Goal: Task Accomplishment & Management: Complete application form

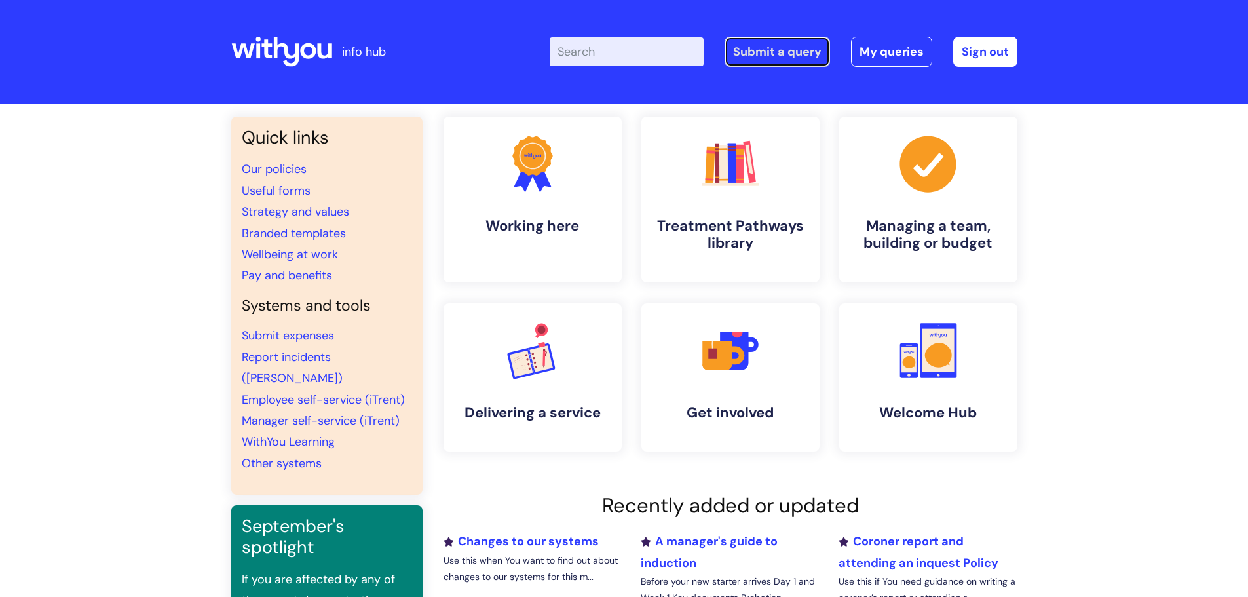
click at [773, 55] on link "Submit a query" at bounding box center [776, 52] width 105 height 30
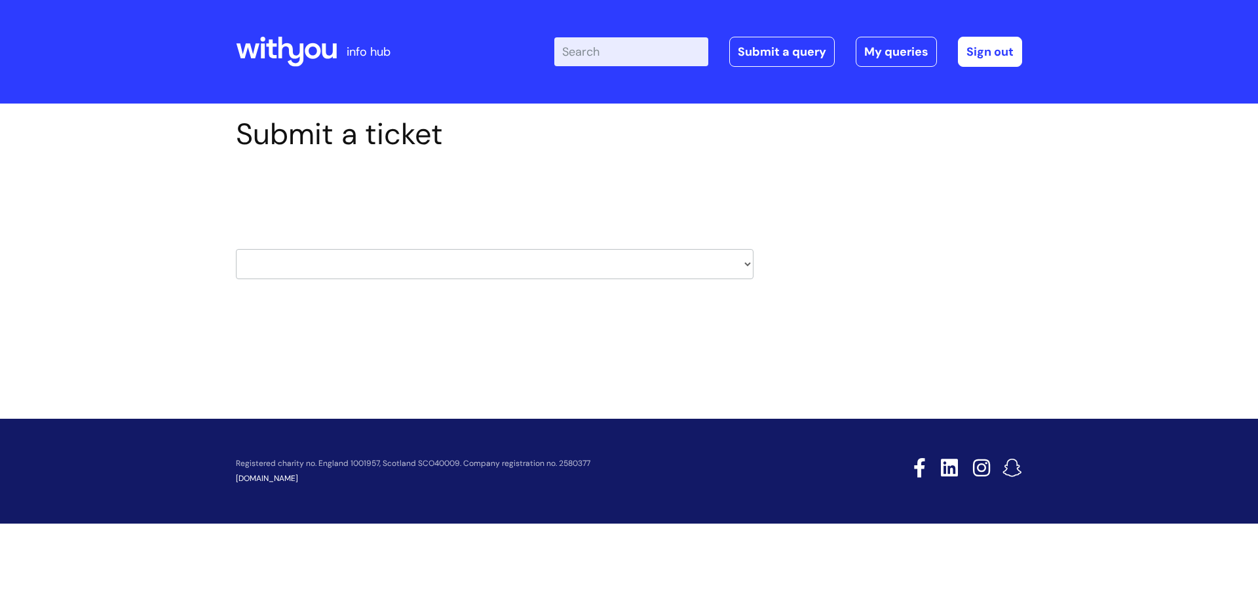
click at [305, 272] on select "HR / People IT and Support Clinical Drug Alerts Finance Accounts Data Support T…" at bounding box center [494, 264] width 517 height 30
select select "it_and_support"
click at [236, 249] on select "HR / People IT and Support Clinical Drug Alerts Finance Accounts Data Support T…" at bounding box center [494, 264] width 517 height 30
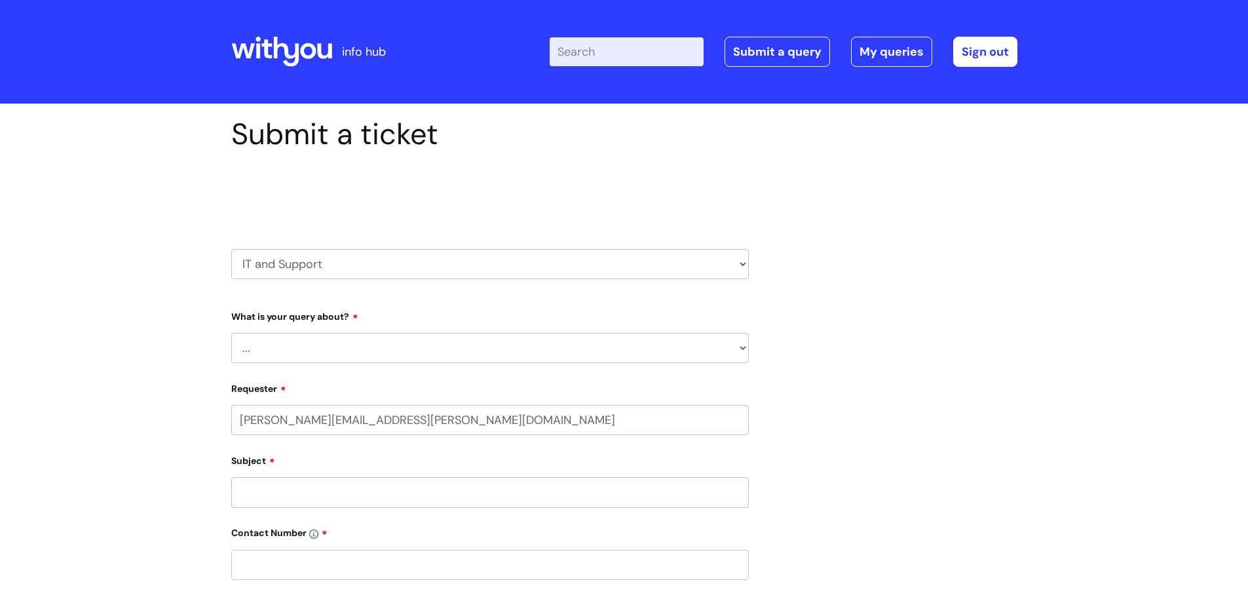
select select "80004286532"
click at [353, 350] on select "... Mobile Phone Reset & MFA Accounts, Starters and Leavers IT Hardware issue I…" at bounding box center [489, 348] width 517 height 30
select select "Accounts, Starters and Leavers"
click at [231, 333] on select "... Mobile Phone Reset & MFA Accounts, Starters and Leavers IT Hardware issue I…" at bounding box center [489, 348] width 517 height 30
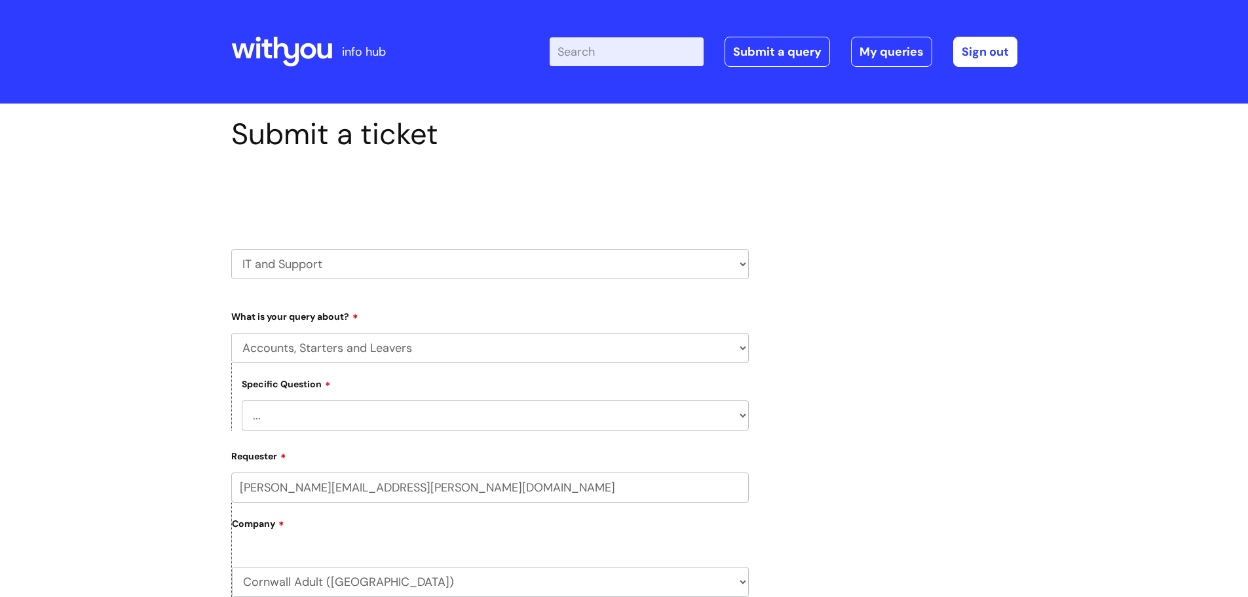
click at [323, 417] on select "... I have a new starter I have a leaver I need to make a change to an account …" at bounding box center [495, 415] width 507 height 30
select select "I have a new starter"
click at [242, 400] on select "... I have a new starter I have a leaver I need to make a change to an account …" at bounding box center [495, 415] width 507 height 30
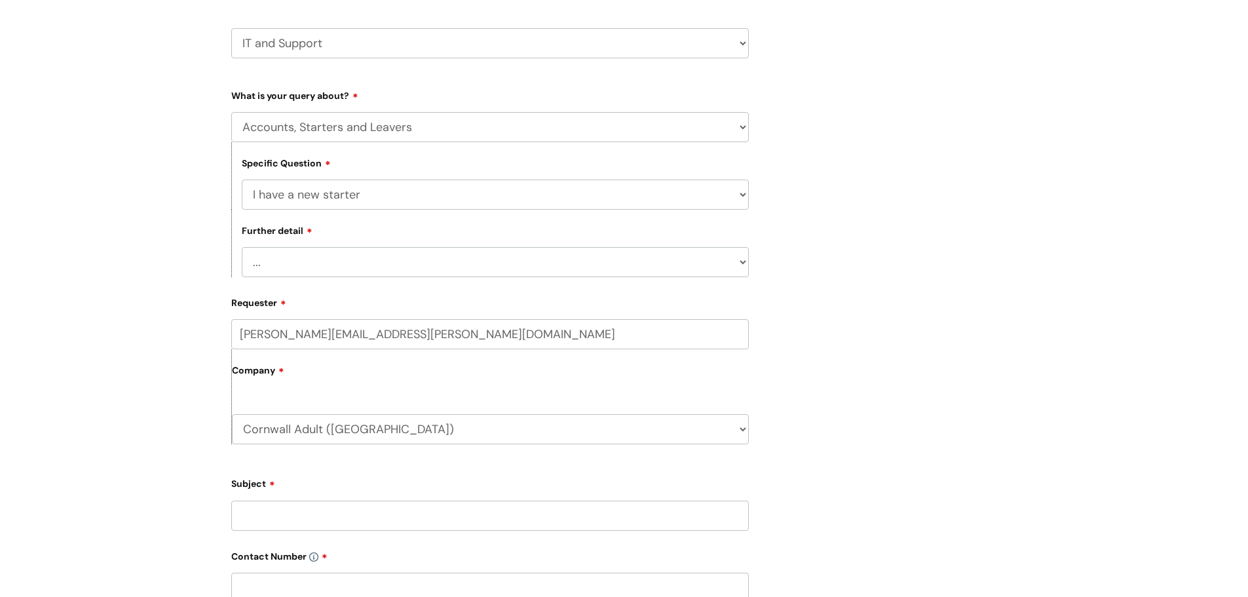
scroll to position [262, 0]
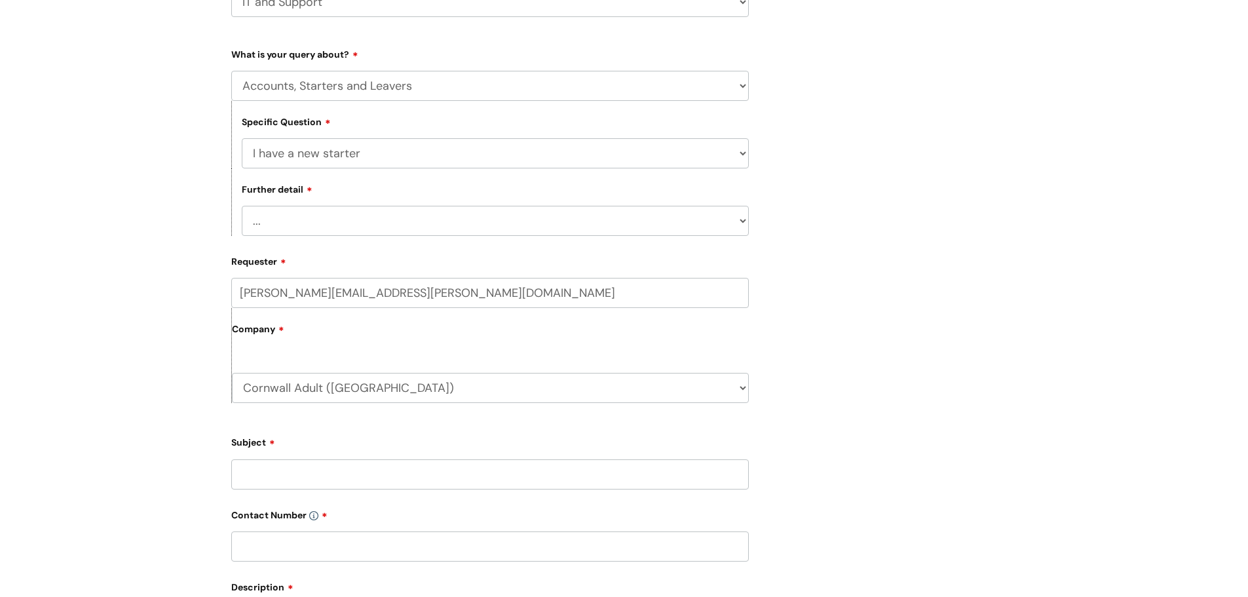
click at [316, 213] on select "... Can I have my new starter’s IT account details I need to amend the name, de…" at bounding box center [495, 221] width 507 height 30
select select "I’ve got a new starter - where is their equipment?"
click at [242, 206] on select "... Can I have my new starter’s IT account details I need to amend the name, de…" at bounding box center [495, 221] width 507 height 30
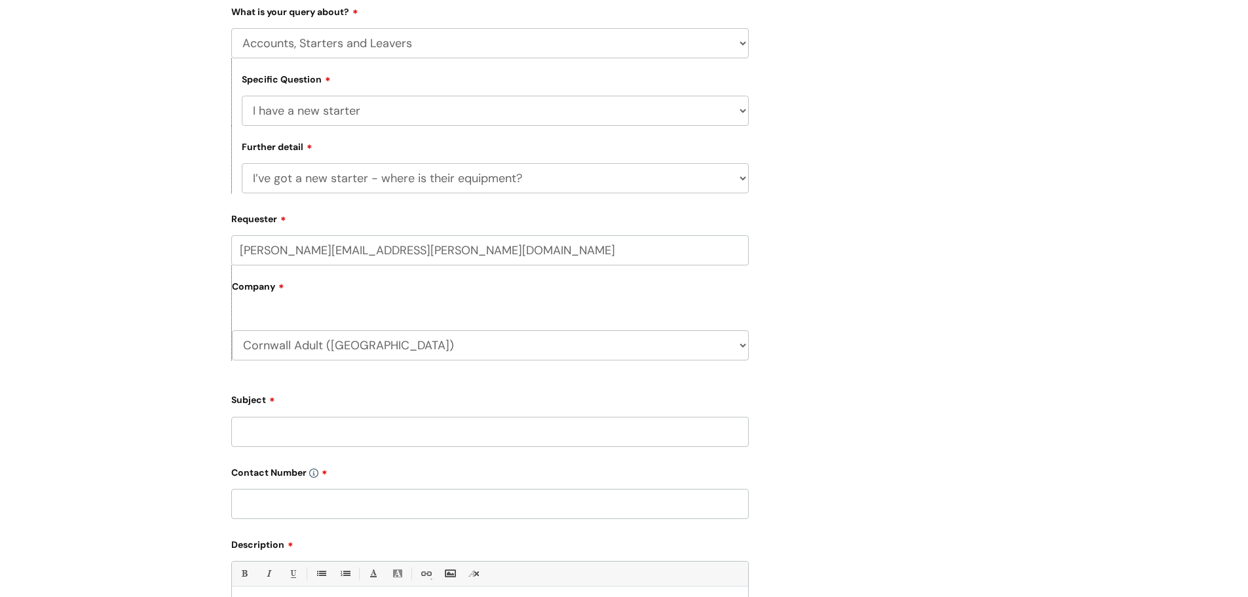
scroll to position [328, 0]
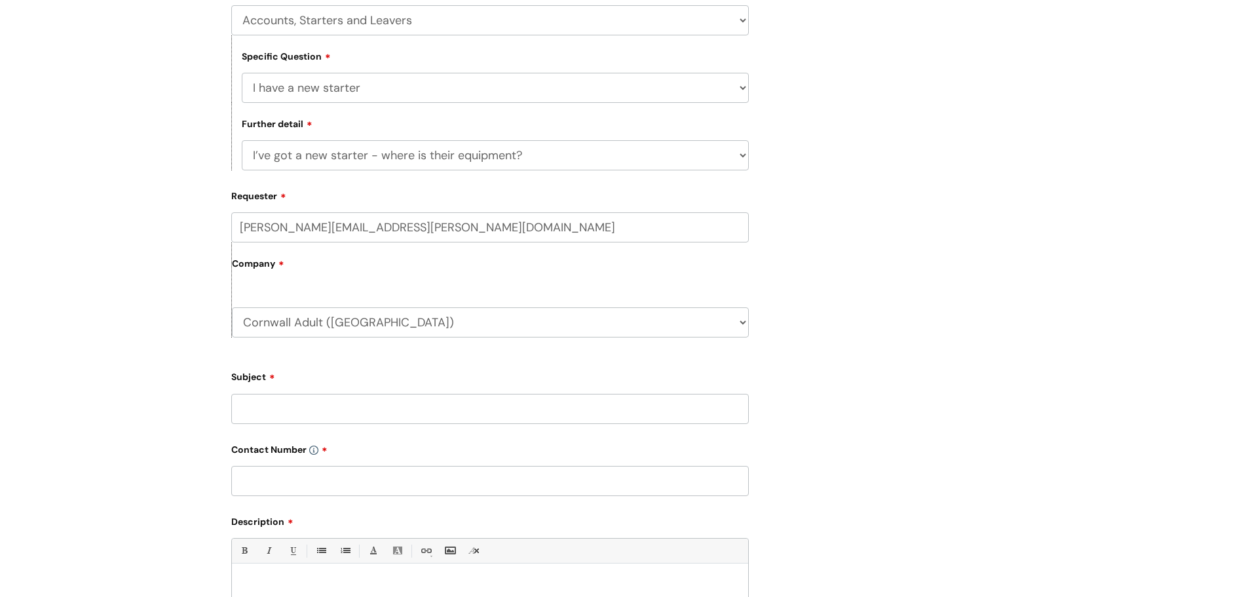
click at [272, 413] on input "Subject" at bounding box center [489, 409] width 517 height 30
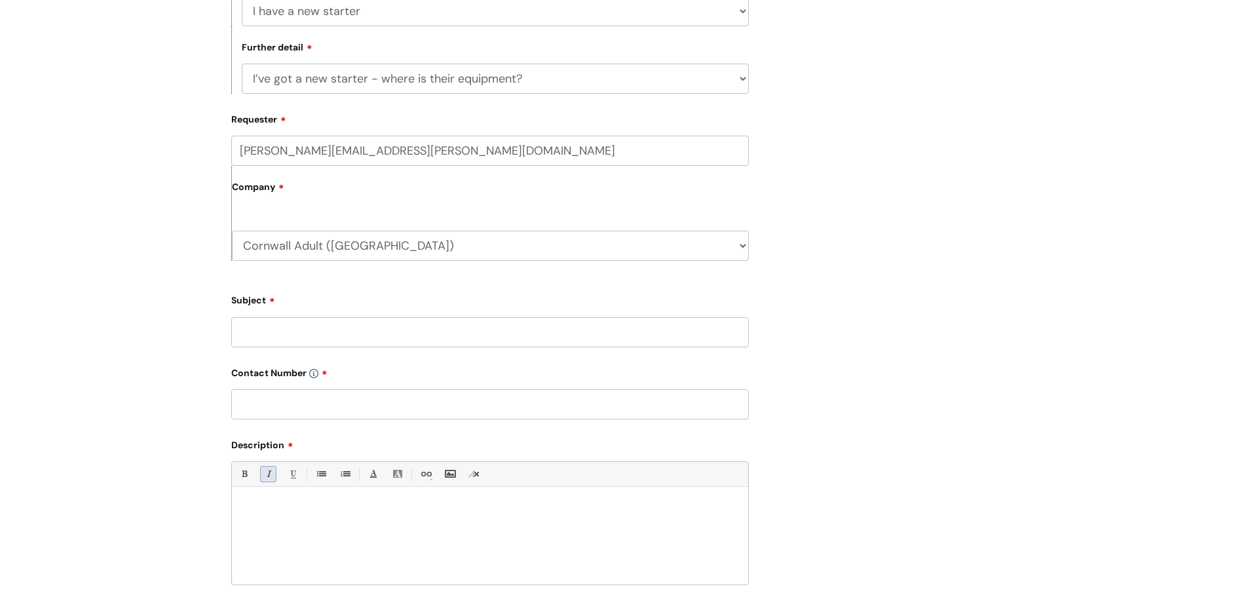
scroll to position [590, 0]
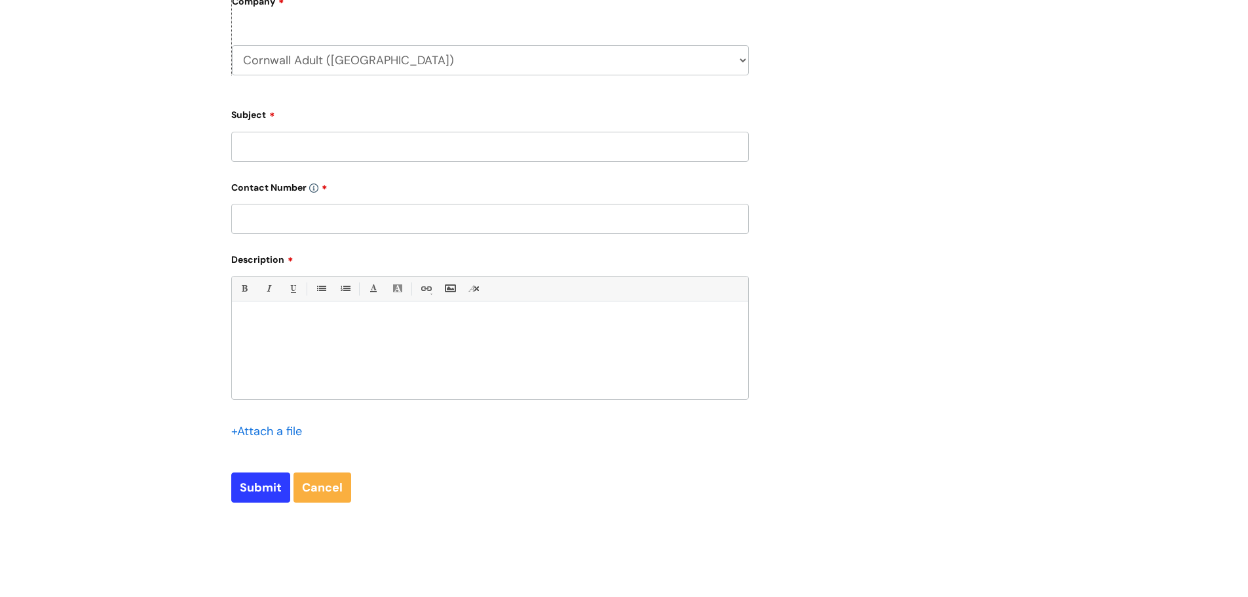
click at [267, 324] on p at bounding box center [490, 324] width 497 height 12
click at [282, 212] on input "text" at bounding box center [489, 219] width 517 height 30
drag, startPoint x: 276, startPoint y: 222, endPoint x: 147, endPoint y: 236, distance: 129.8
click at [153, 240] on div "Submit a ticket Select issue type HR / People IT and Support Clinical Drug Aler…" at bounding box center [624, 46] width 1248 height 1064
paste input "354243"
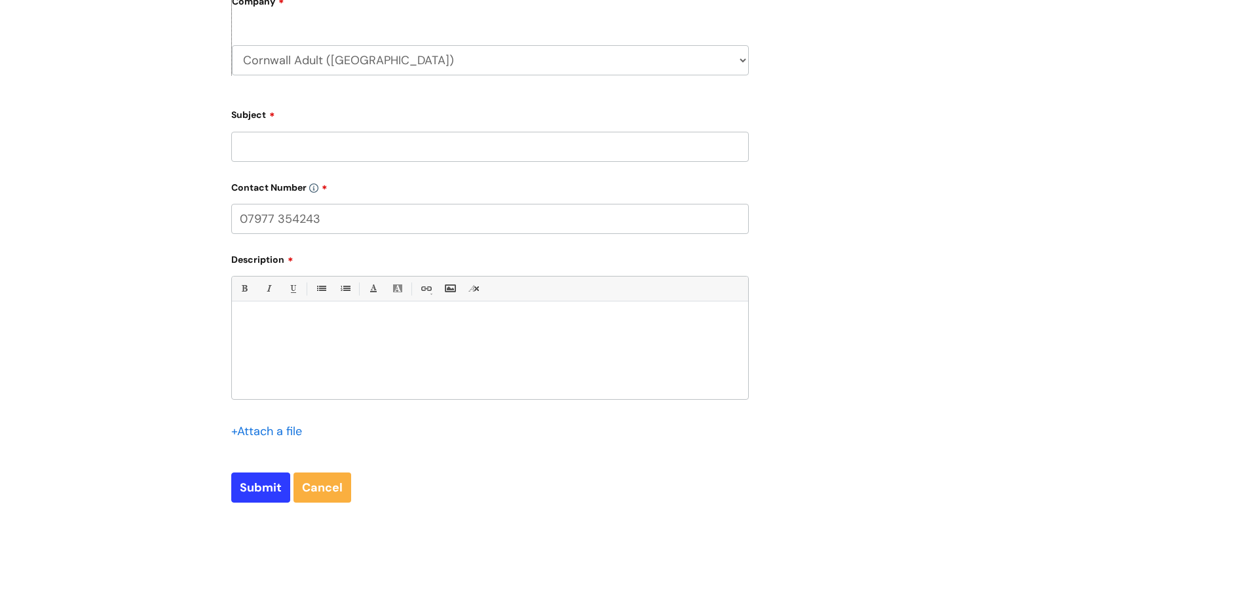
type input "07977 354243"
drag, startPoint x: 258, startPoint y: 295, endPoint x: 271, endPoint y: 302, distance: 14.4
click at [259, 295] on li "Italic (Ctrl-I)" at bounding box center [268, 288] width 24 height 24
click at [274, 309] on div at bounding box center [490, 354] width 516 height 90
drag, startPoint x: 593, startPoint y: 352, endPoint x: 512, endPoint y: 348, distance: 80.7
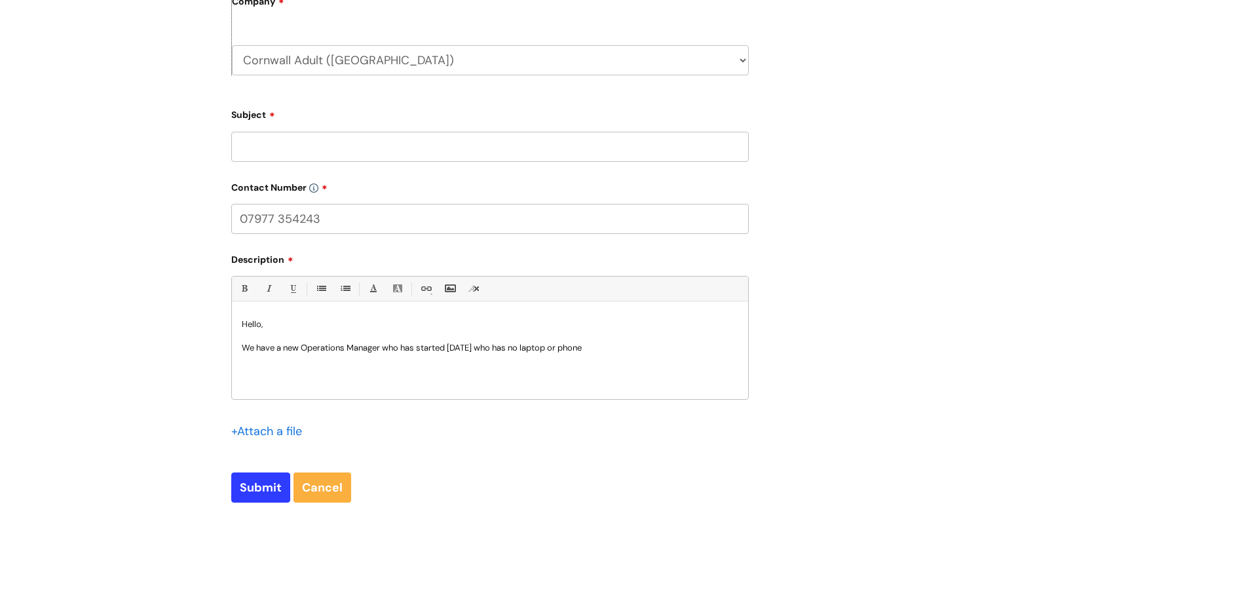
click at [593, 352] on p "We have a new Operations Manager who has started today who has no laptop or pho…" at bounding box center [490, 348] width 497 height 12
click at [481, 349] on p "We have a new Operations Manager who has started today who has no laptop or pho…" at bounding box center [490, 348] width 497 height 12
click at [594, 353] on p "We have a new Operations Manager who has started today, and has no laptop or ph…" at bounding box center [490, 348] width 497 height 12
click at [461, 349] on p "We have a new Operations Manager who has started today, and has no laptop or ph…" at bounding box center [490, 354] width 497 height 24
click at [364, 360] on p "We have a new Operations Manager who has started today and has no laptop or pho…" at bounding box center [490, 354] width 497 height 24
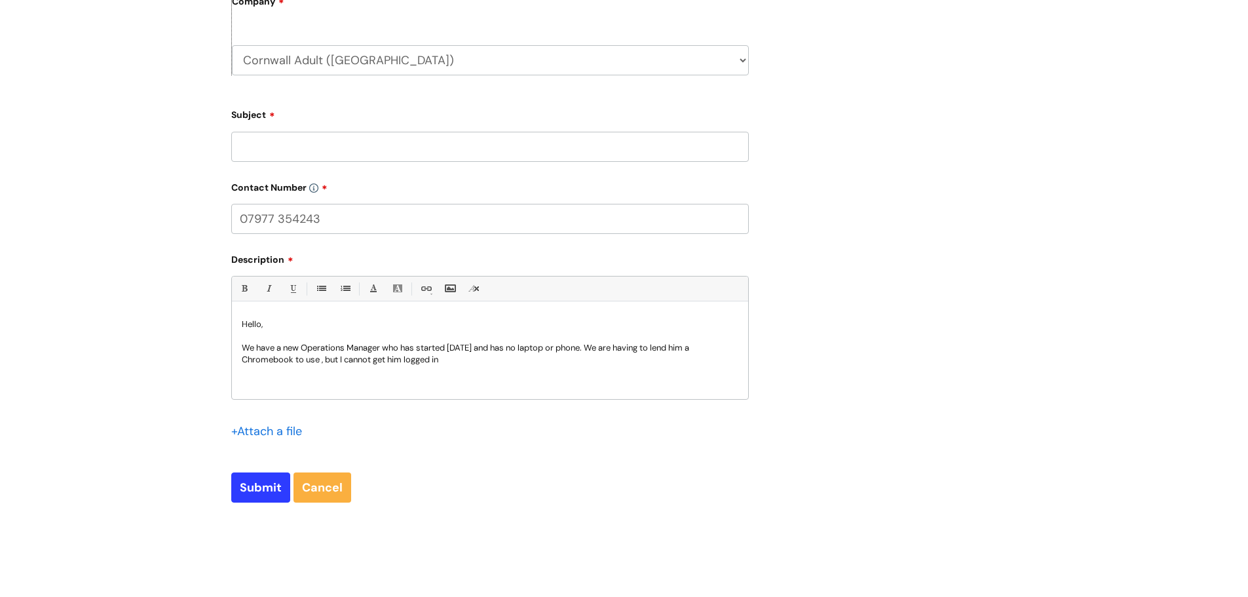
click at [459, 366] on div "Hello, We have a new Operations Manager who has started today and has no laptop…" at bounding box center [490, 354] width 516 height 90
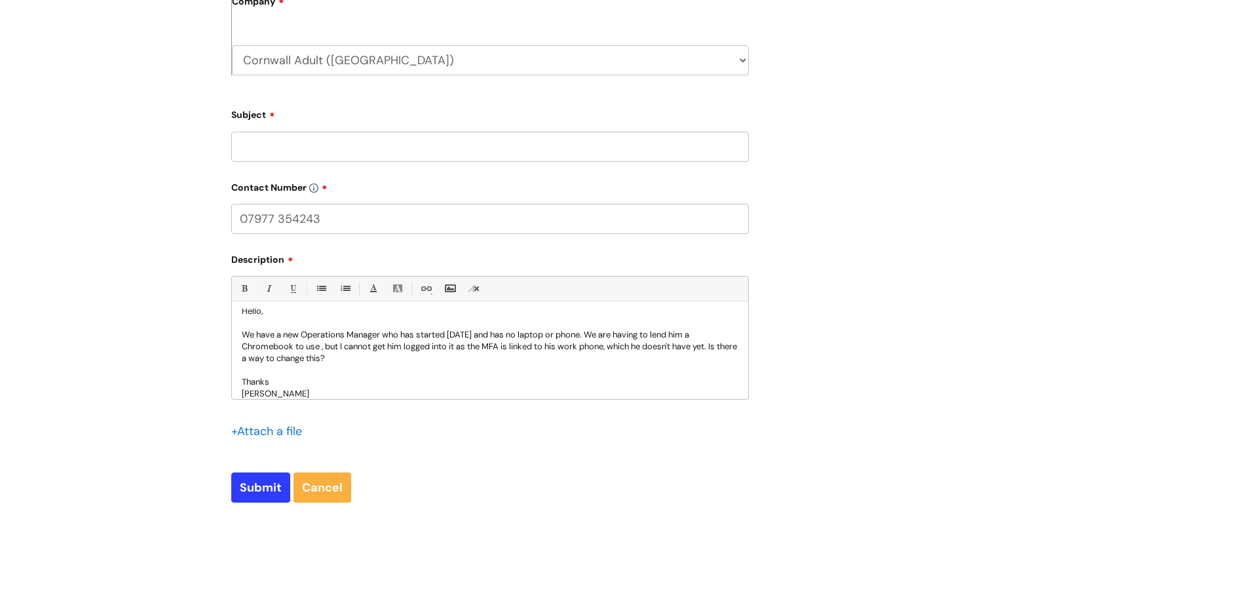
click at [414, 336] on p "We have a new Operations Manager who has started today and has no laptop or pho…" at bounding box center [490, 346] width 497 height 35
click at [381, 361] on p "We have a new Operations Manager who started today and doesn't have a laptop or…" at bounding box center [490, 346] width 497 height 35
drag, startPoint x: 375, startPoint y: 359, endPoint x: 369, endPoint y: 341, distance: 18.9
click at [374, 358] on p "We have a new Operations Manager who started today and doesn't have a laptop or…" at bounding box center [490, 346] width 497 height 35
drag, startPoint x: 255, startPoint y: 489, endPoint x: 341, endPoint y: 179, distance: 321.5
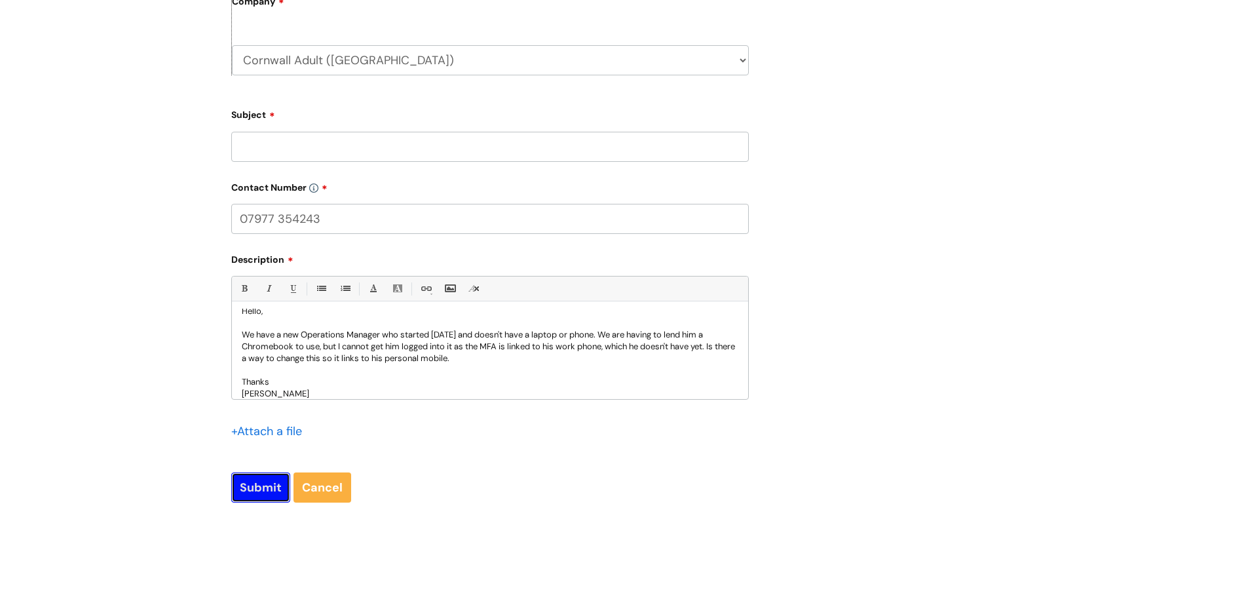
click at [342, 179] on form "Type Of Request ... Accounts (Finance) Alerts! (For clinical team) Data Protect…" at bounding box center [489, 109] width 517 height 787
click at [288, 142] on input "Subject" at bounding box center [489, 147] width 517 height 30
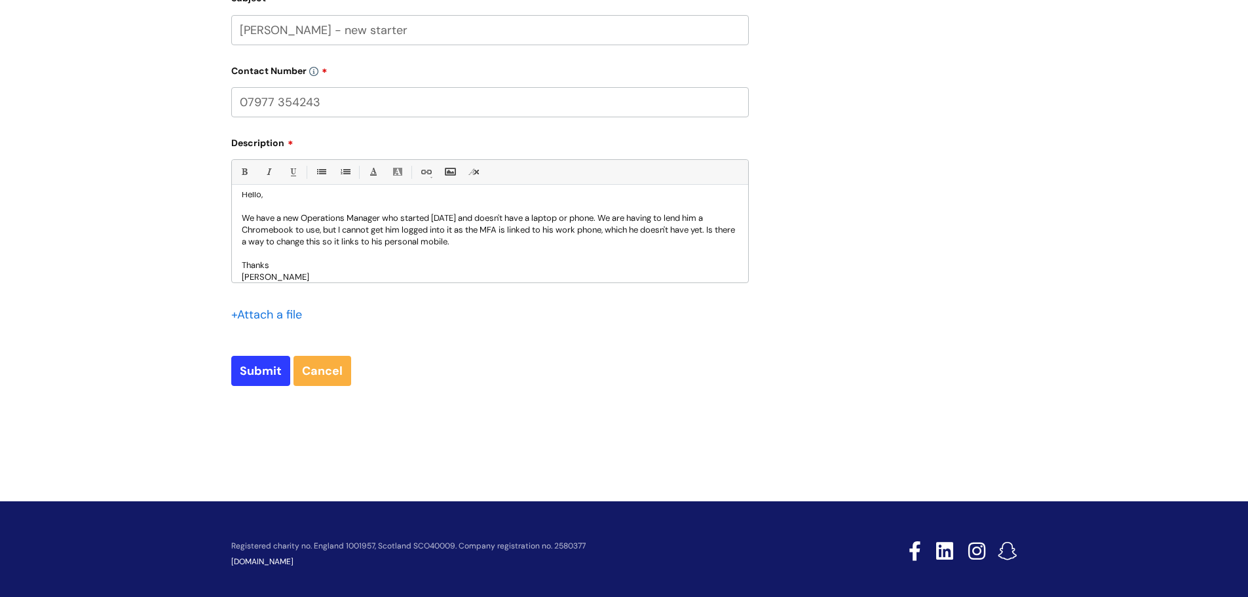
scroll to position [716, 0]
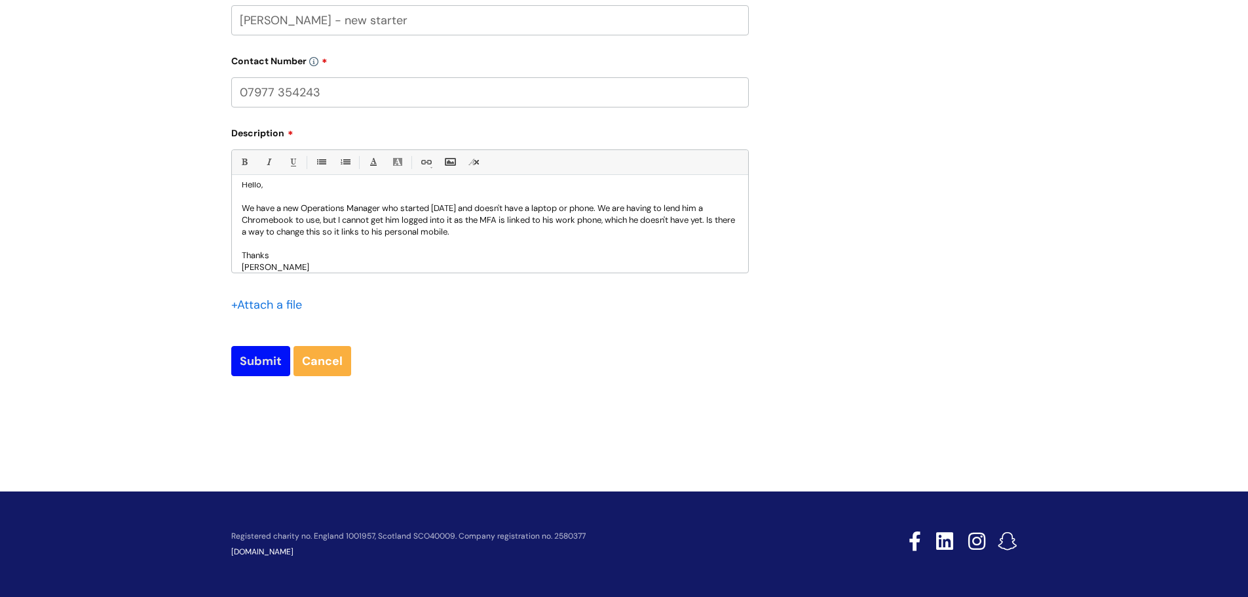
type input "Ben Julyan - new starter"
click at [260, 351] on input "Submit" at bounding box center [260, 361] width 59 height 30
type input "Please Wait..."
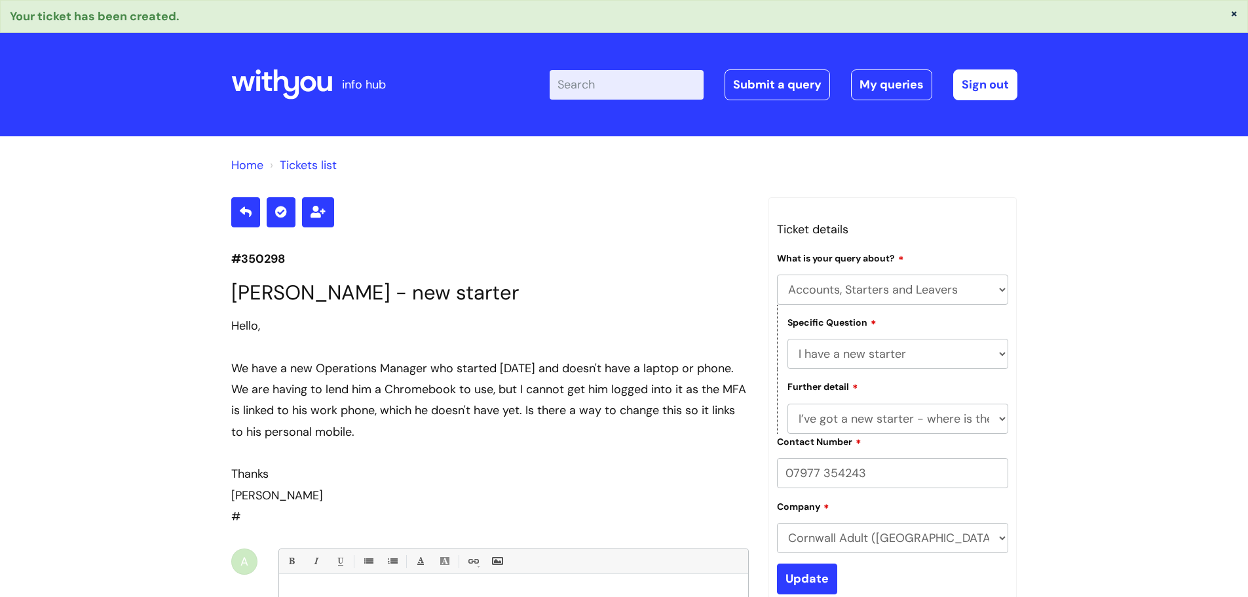
select select "Accounts, Starters and Leavers"
select select "I have a new starter"
select select "I’ve got a new starter - where is their equipment?"
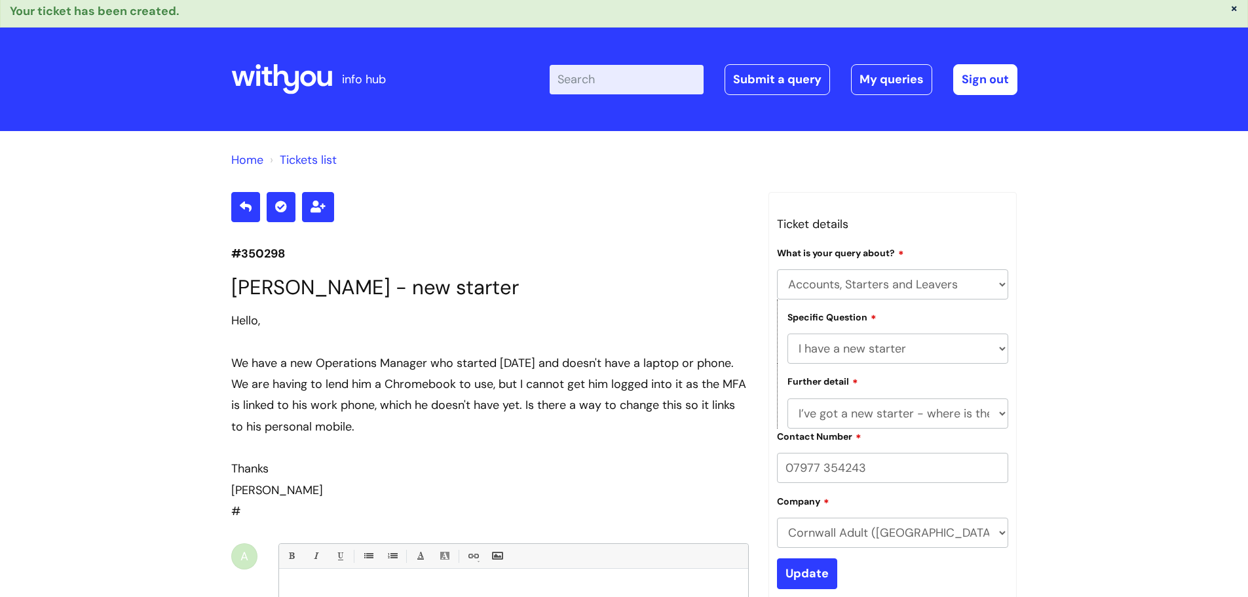
scroll to position [5, 0]
